Goal: Transaction & Acquisition: Purchase product/service

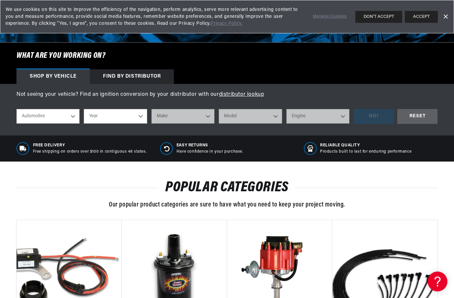
scroll to position [173, 0]
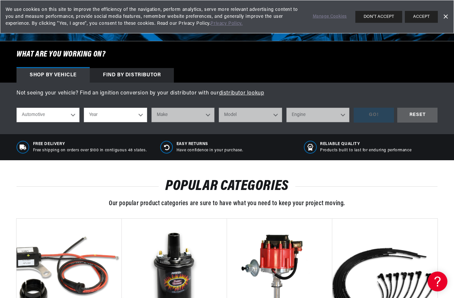
click at [71, 110] on select "Automotive Agricultural Industrial Marine Motorcycle" at bounding box center [48, 115] width 63 height 15
click at [142, 115] on select "Year 2026 2025 2024 2023 2022 2021 2020 2019 2018 2017 2016 2015 2014 2013 2012…" at bounding box center [115, 115] width 63 height 15
select select "1953"
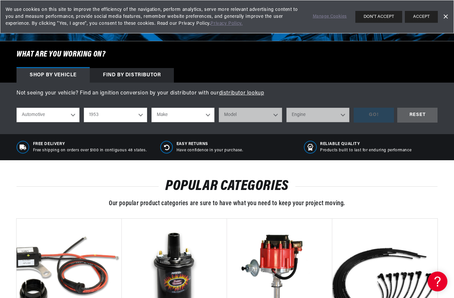
scroll to position [0, 0]
click at [201, 118] on select "Make Aston Martin Austin Austin Healey Buick Cadillac Chevrolet Chrysler Dodge …" at bounding box center [182, 115] width 63 height 15
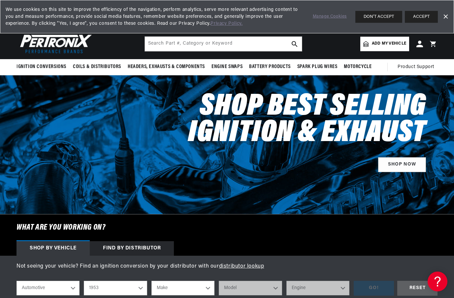
click at [376, 18] on button "DON'T ACCEPT" at bounding box center [378, 17] width 47 height 12
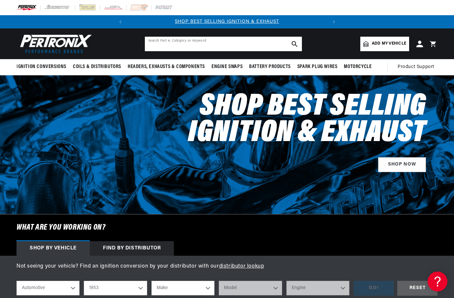
click at [207, 40] on input "text" at bounding box center [223, 44] width 157 height 15
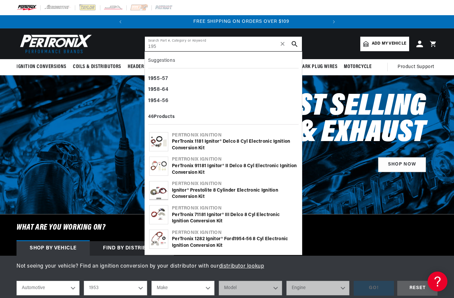
scroll to position [0, 200]
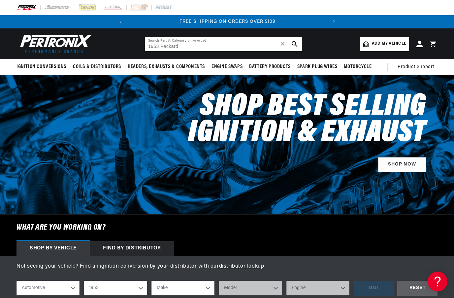
type input "1953 Packard"
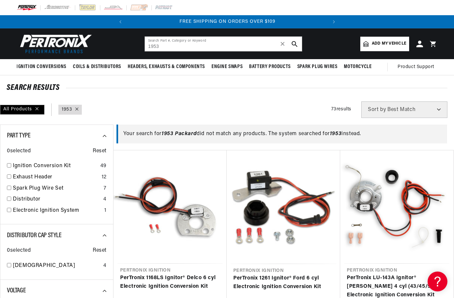
scroll to position [0, 200]
click at [178, 45] on input "1953" at bounding box center [223, 44] width 157 height 15
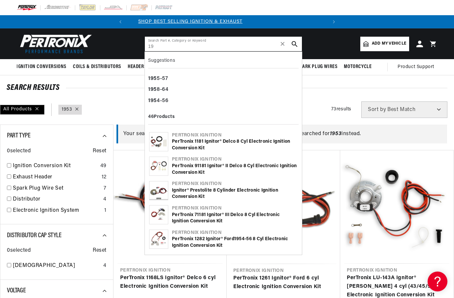
scroll to position [0, 0]
type input "1"
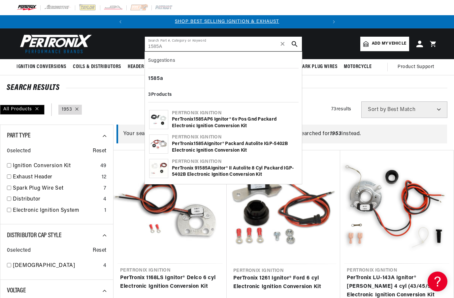
type input "1585A"
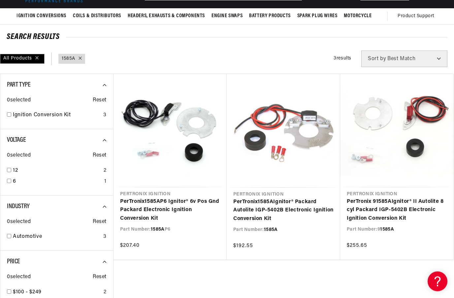
scroll to position [0, 24]
click at [8, 173] on div "12 2" at bounding box center [57, 171] width 100 height 11
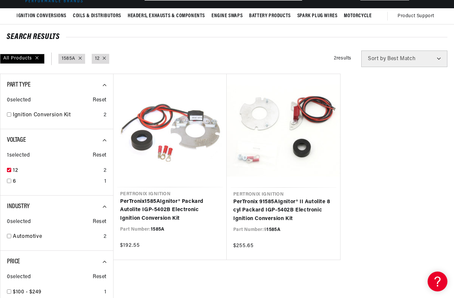
scroll to position [0, 200]
click at [271, 215] on link "PerTronix 9 1585A Ignitor® II Autolite 8 cyl Packard IGP-5402B Electronic Ignit…" at bounding box center [283, 210] width 100 height 25
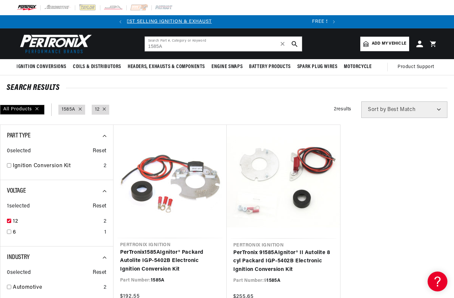
scroll to position [0, 0]
checkbox input "false"
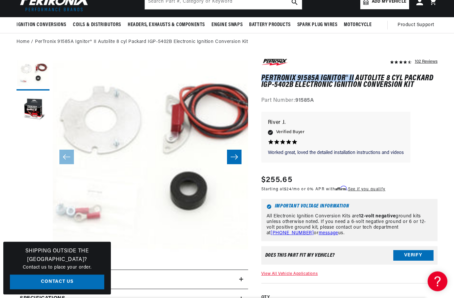
scroll to position [42, 0]
click at [236, 153] on button "Slide right" at bounding box center [234, 156] width 15 height 15
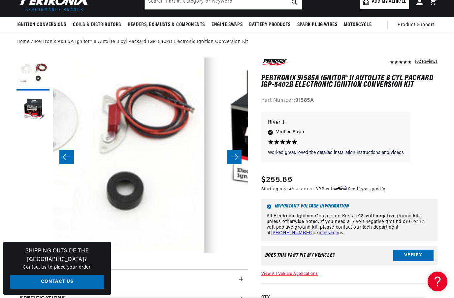
scroll to position [0, 195]
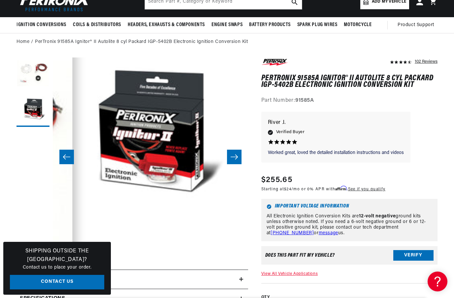
click at [233, 156] on icon "Slide right" at bounding box center [234, 156] width 7 height 5
click at [237, 157] on icon "Slide right" at bounding box center [234, 156] width 7 height 5
click at [65, 155] on icon "Slide left" at bounding box center [66, 156] width 7 height 5
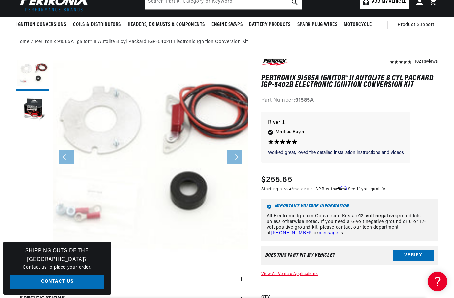
scroll to position [0, 0]
click at [416, 251] on button "Verify" at bounding box center [413, 255] width 40 height 11
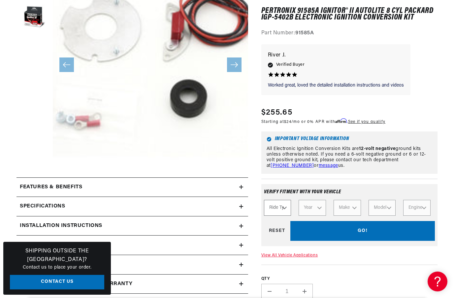
click at [295, 254] on link "View All Vehicle Applications" at bounding box center [289, 255] width 56 height 4
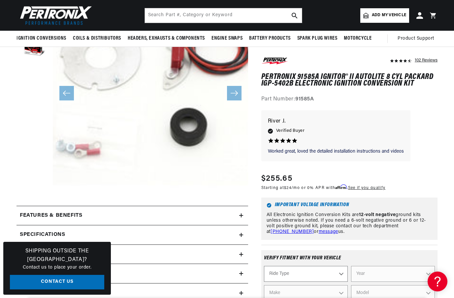
scroll to position [105, 0]
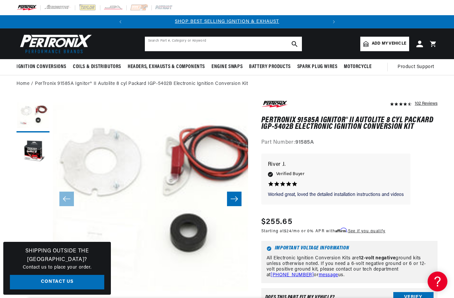
click at [177, 45] on input "text" at bounding box center [223, 44] width 157 height 15
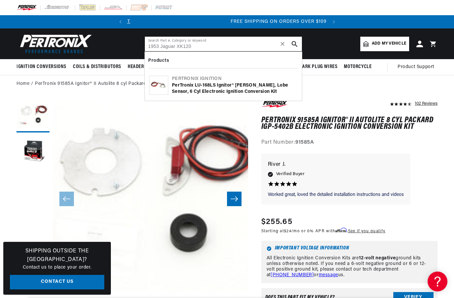
scroll to position [0, 200]
type input "1953 Jaguar XK120"
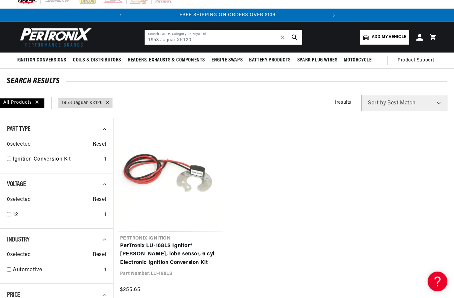
scroll to position [3, 0]
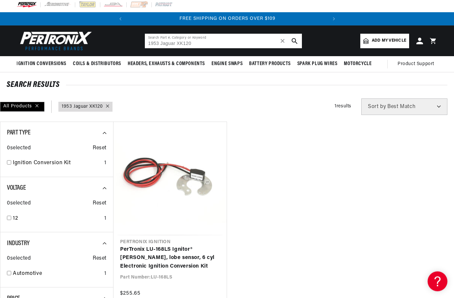
click at [154, 40] on input "1953 Jaguar XK120" at bounding box center [223, 41] width 157 height 15
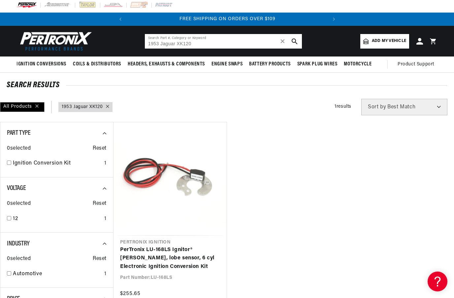
click at [155, 37] on input "1953 Jaguar XK120" at bounding box center [223, 41] width 157 height 15
click at [155, 44] on input "1953 Jaguar XK120" at bounding box center [223, 41] width 157 height 15
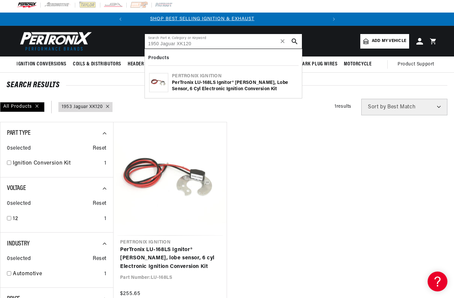
scroll to position [0, 0]
type input "1950 Jaguar XK120"
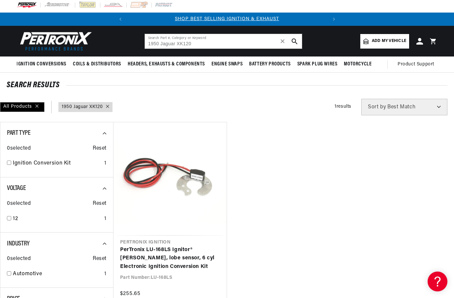
scroll to position [3, 0]
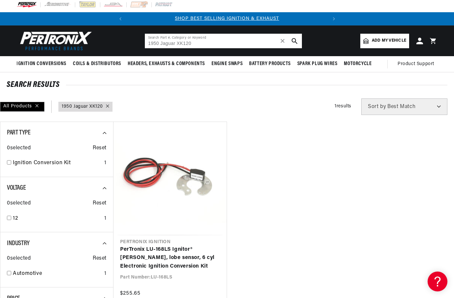
click at [221, 42] on input "1950 Jaguar XK120" at bounding box center [223, 41] width 157 height 15
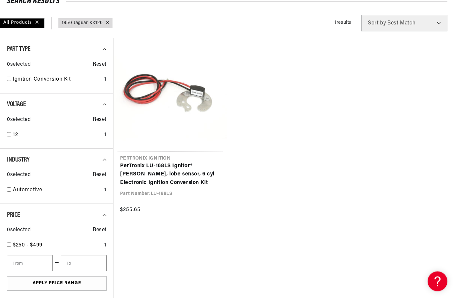
scroll to position [0, 0]
